Goal: Transaction & Acquisition: Subscribe to service/newsletter

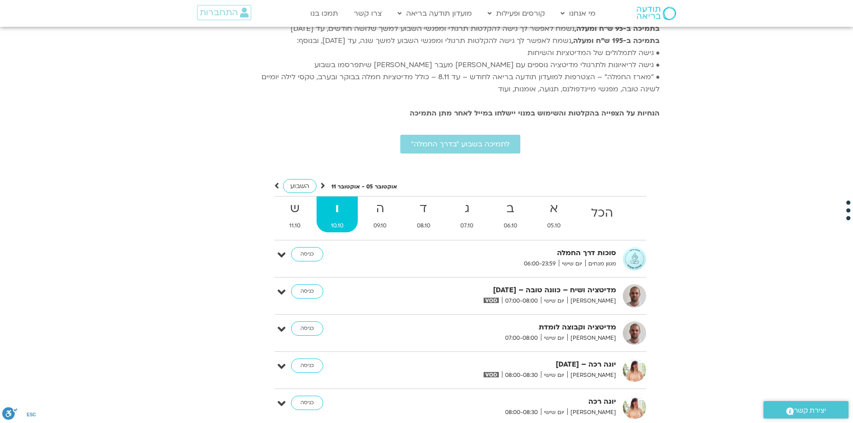
scroll to position [1739, 0]
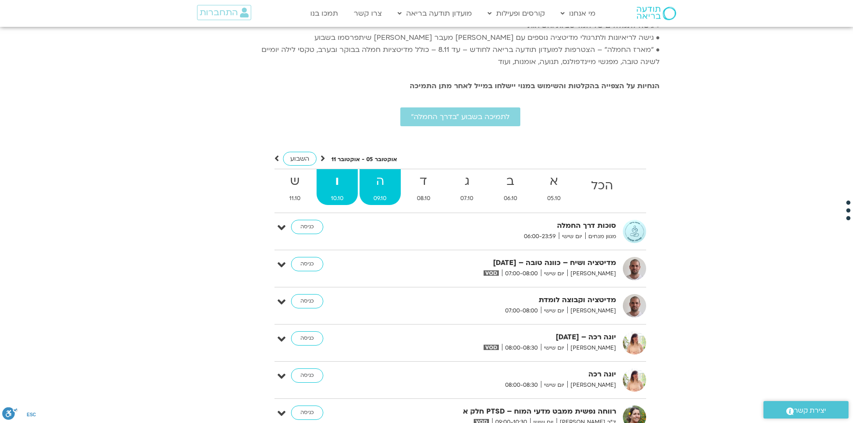
click at [373, 171] on strong "ה" at bounding box center [380, 181] width 42 height 20
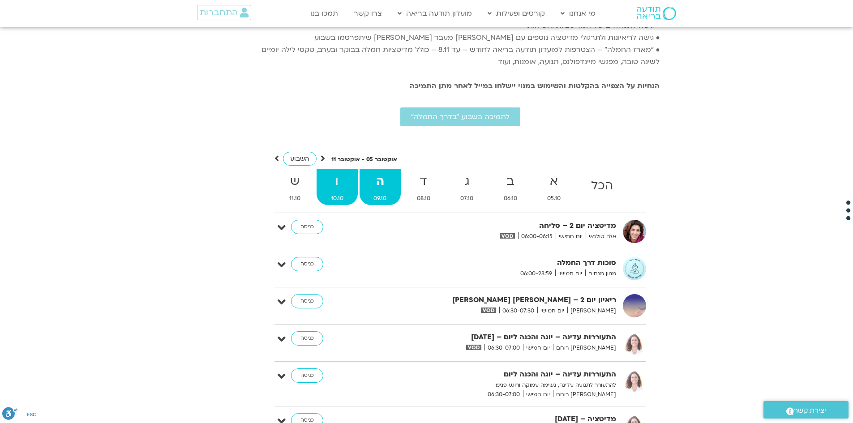
click at [337, 180] on link "ו 10.10" at bounding box center [336, 187] width 41 height 36
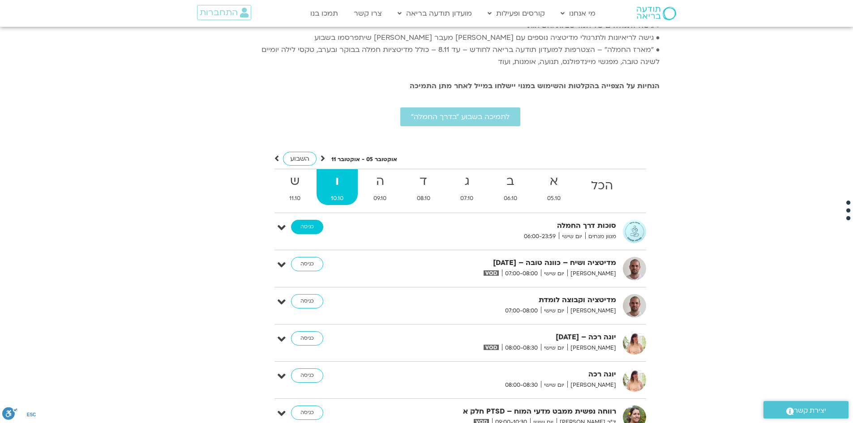
click at [306, 220] on link "כניסה" at bounding box center [307, 227] width 32 height 14
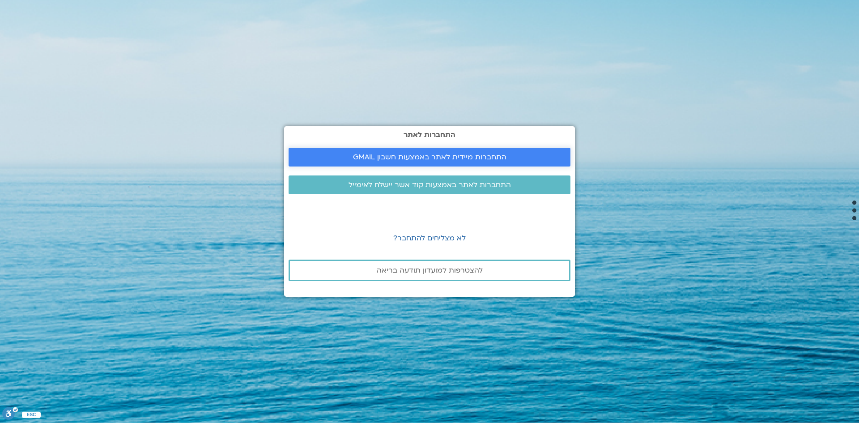
click at [431, 161] on span "התחברות מיידית לאתר באמצעות חשבון GMAIL" at bounding box center [430, 157] width 154 height 8
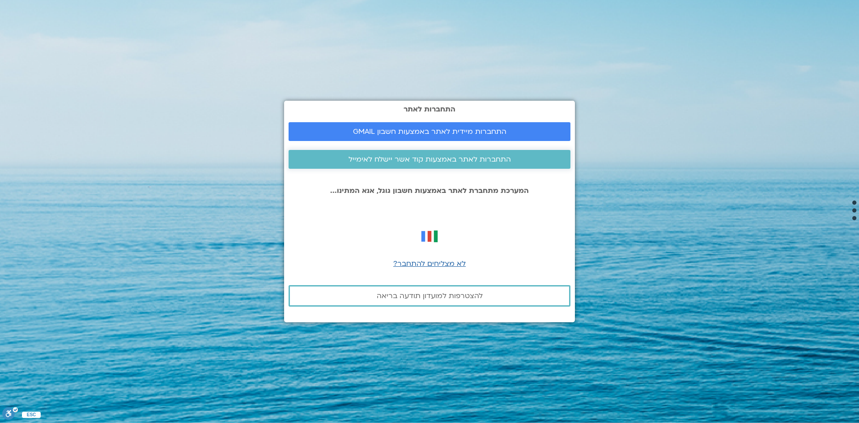
click at [371, 159] on span "התחברות לאתר באמצעות קוד אשר יישלח לאימייל" at bounding box center [430, 159] width 162 height 8
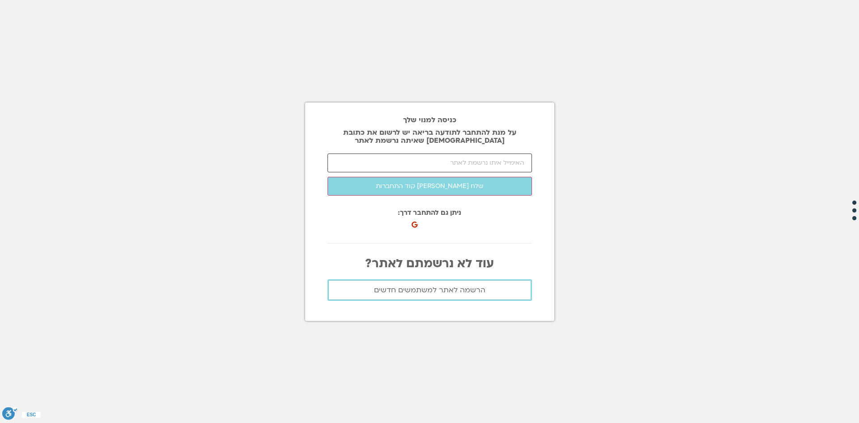
click at [435, 162] on input "email" at bounding box center [430, 163] width 205 height 19
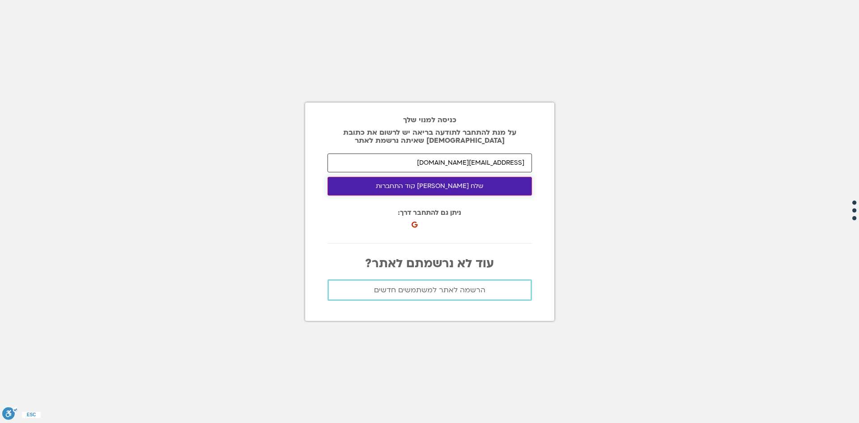
type input "c548505816@gmail.com"
click at [491, 184] on button "שלח לי קוד התחברות" at bounding box center [430, 186] width 205 height 19
click at [451, 187] on button "שלח לי קוד התחברות" at bounding box center [430, 186] width 205 height 19
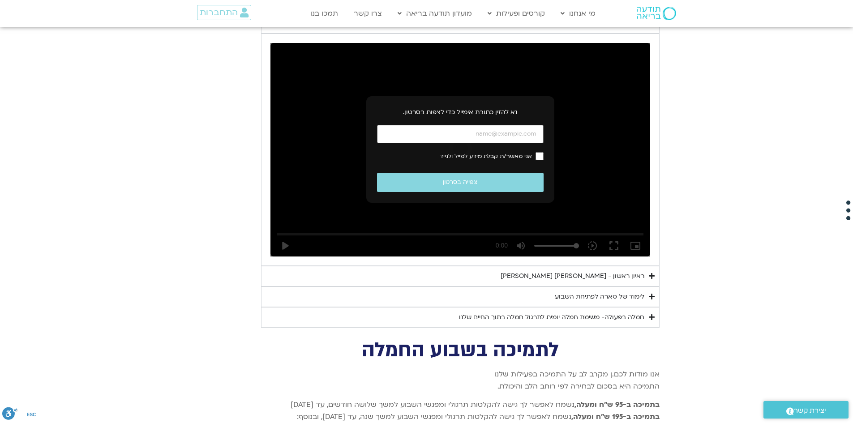
scroll to position [1336, 0]
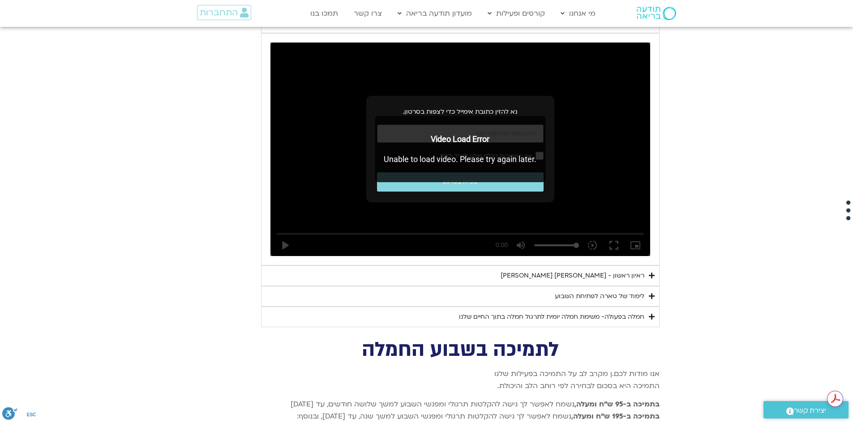
click at [605, 270] on div "ראיון ראשון - [PERSON_NAME] [PERSON_NAME]" at bounding box center [572, 275] width 144 height 11
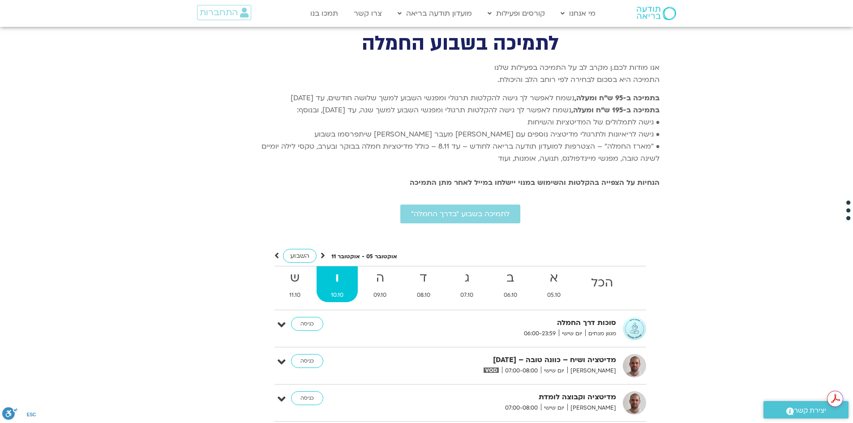
scroll to position [1873, 0]
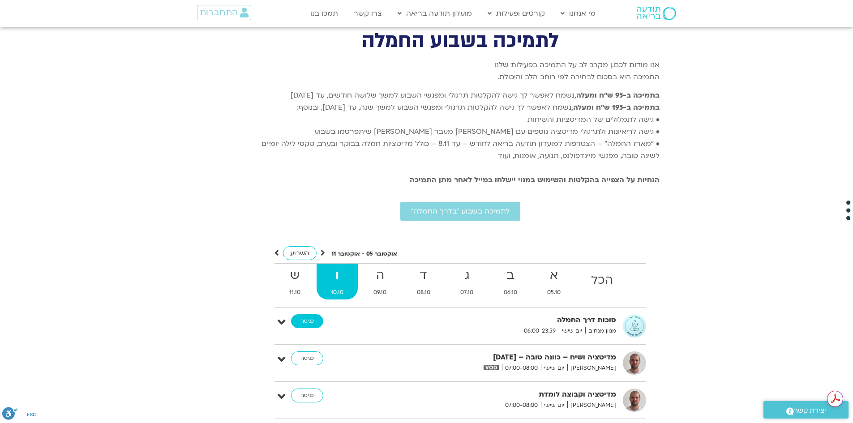
click at [316, 314] on link "כניסה" at bounding box center [307, 321] width 32 height 14
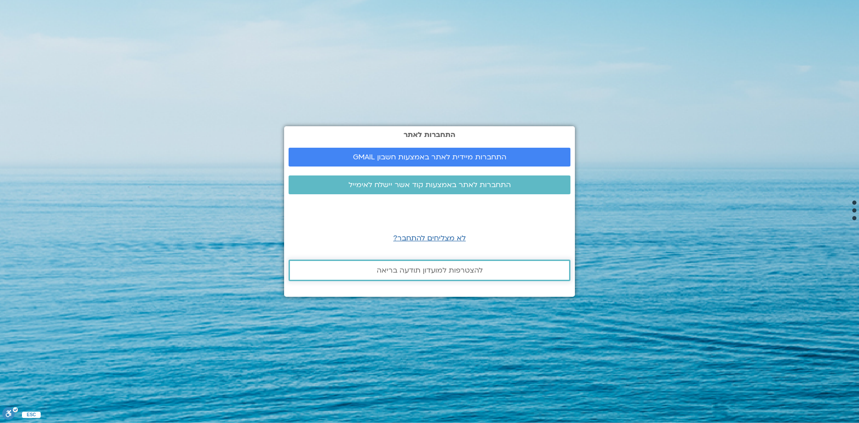
click at [439, 269] on span "להצטרפות למועדון תודעה בריאה" at bounding box center [430, 270] width 106 height 8
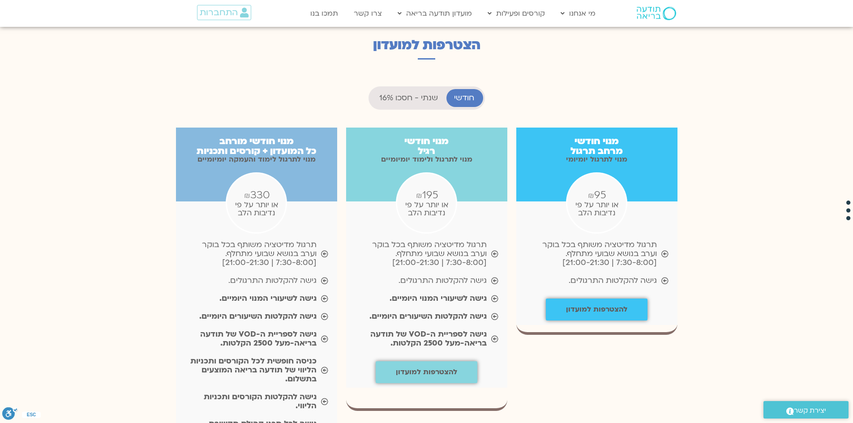
scroll to position [850, 0]
